Goal: Transaction & Acquisition: Purchase product/service

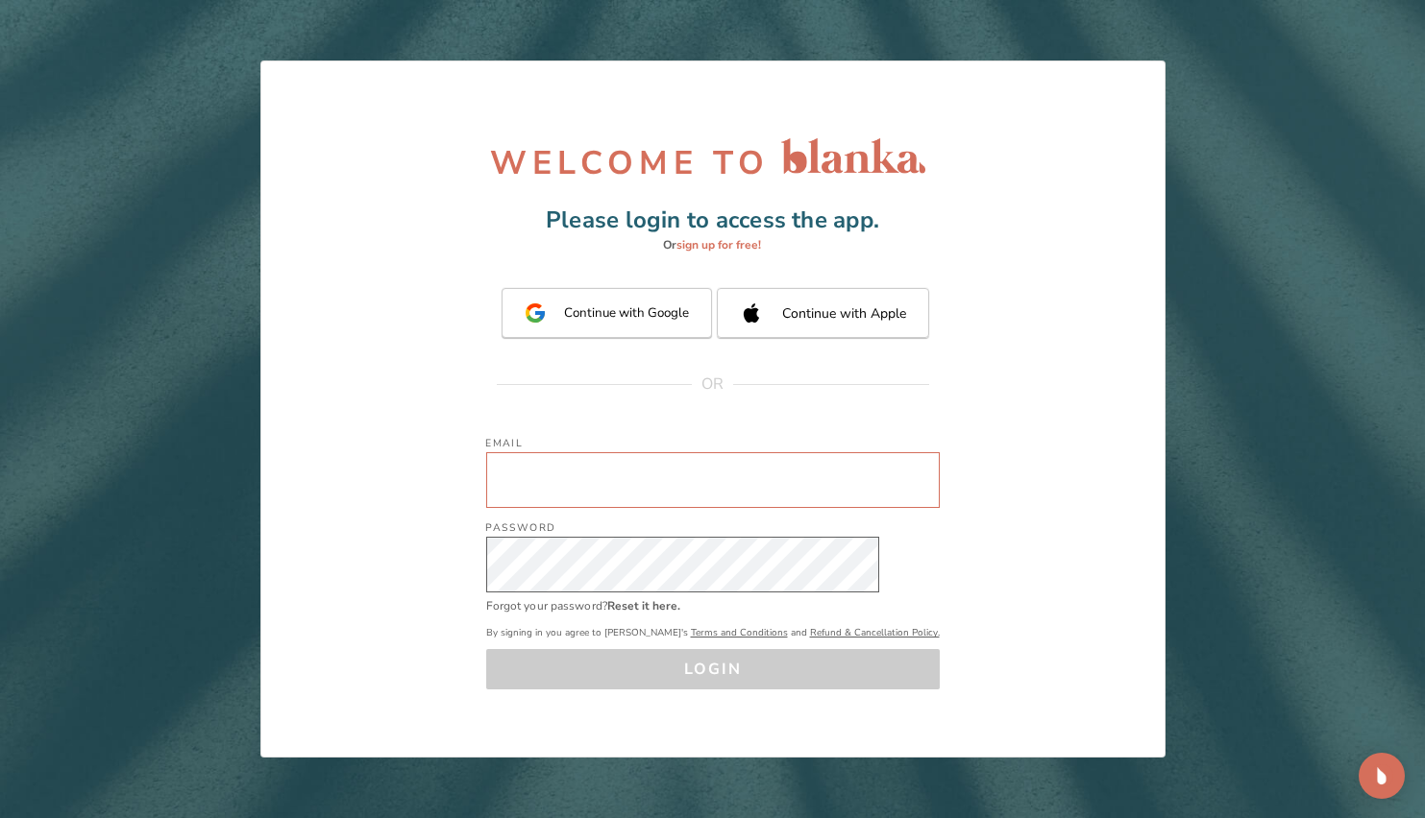
click at [698, 460] on input "Email" at bounding box center [712, 480] width 453 height 56
click at [652, 479] on input "Email" at bounding box center [712, 480] width 453 height 56
click at [680, 469] on input "Email" at bounding box center [712, 480] width 453 height 56
paste input "[EMAIL_ADDRESS][DOMAIN_NAME]"
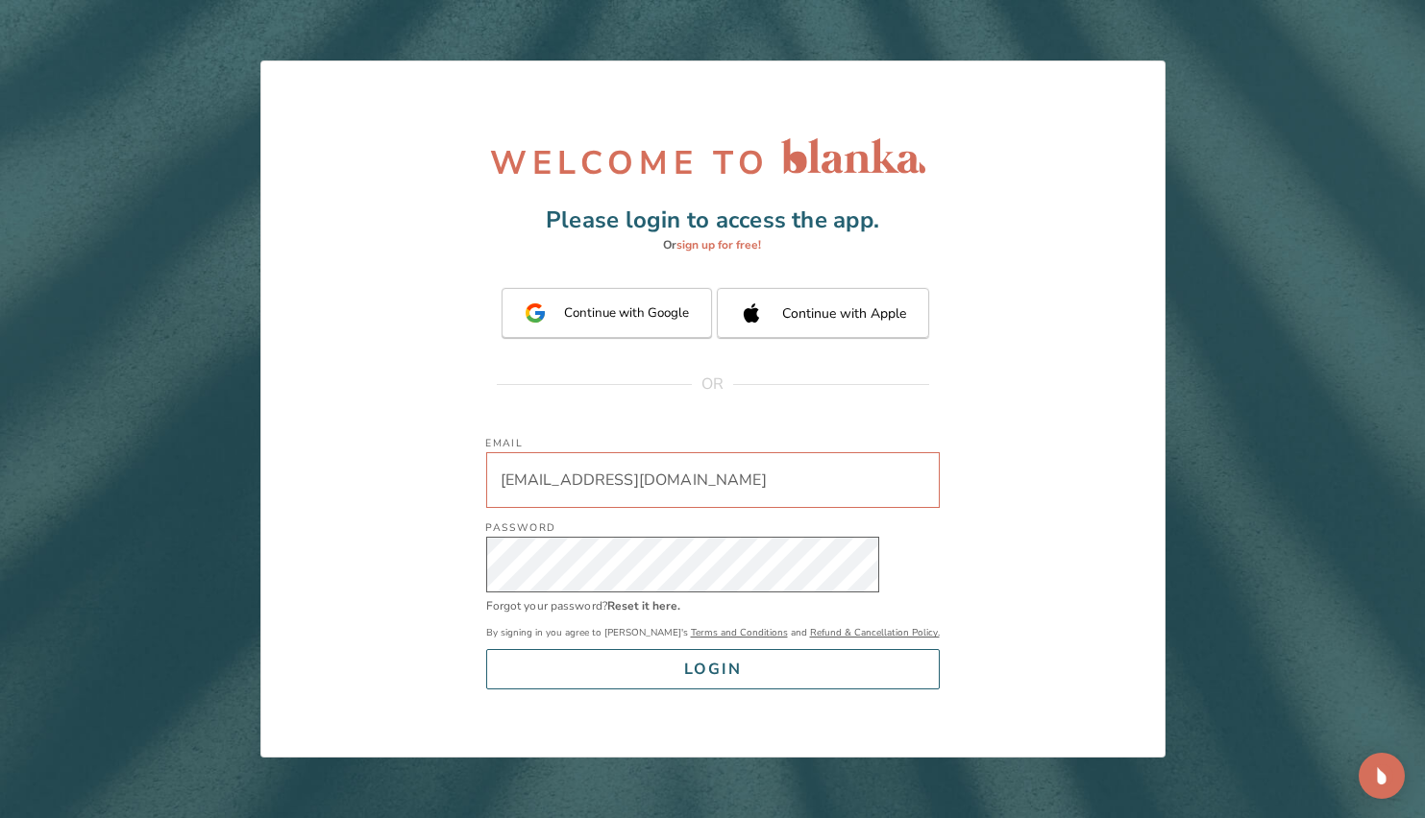
type input "[EMAIL_ADDRESS][DOMAIN_NAME]"
click at [751, 674] on button "LOGIN" at bounding box center [712, 669] width 453 height 40
